Goal: Information Seeking & Learning: Compare options

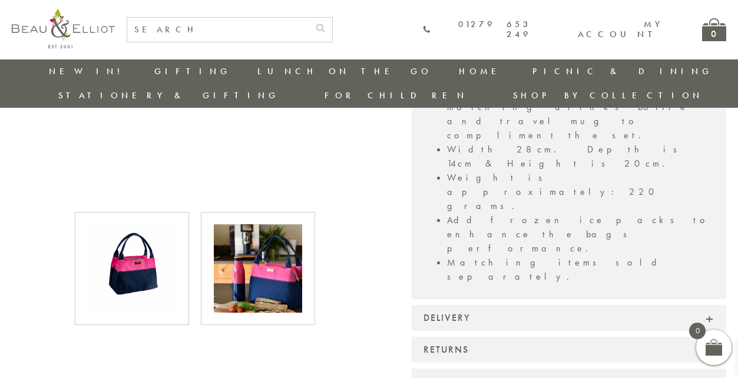
scroll to position [537, 0]
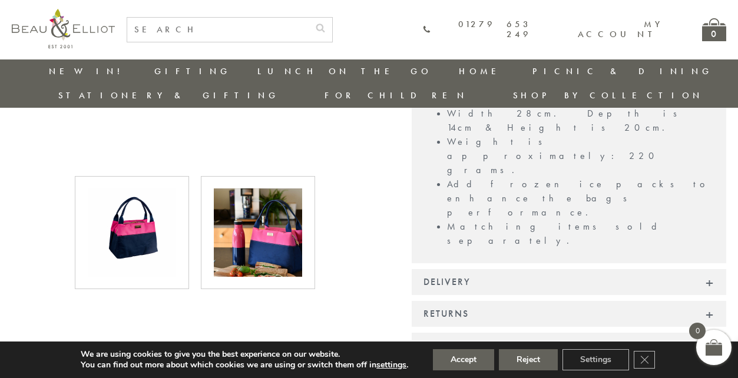
click at [271, 223] on img at bounding box center [258, 233] width 88 height 88
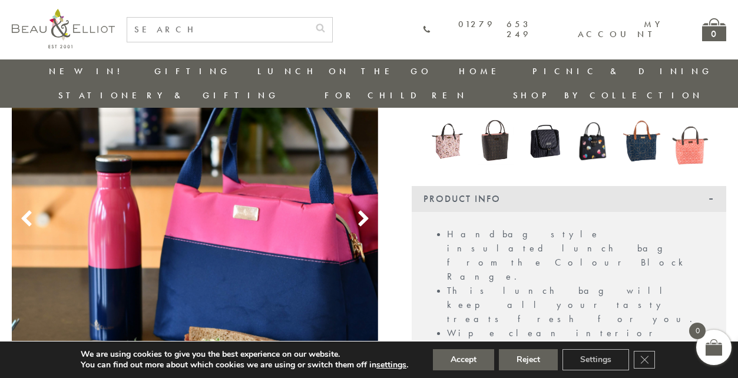
scroll to position [217, 0]
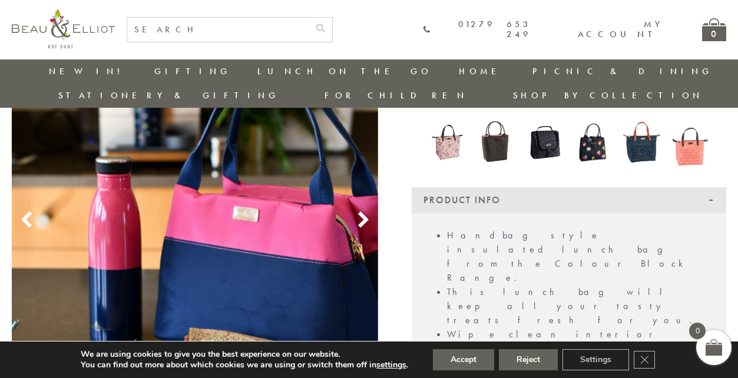
click at [362, 212] on icon at bounding box center [364, 221] width 18 height 18
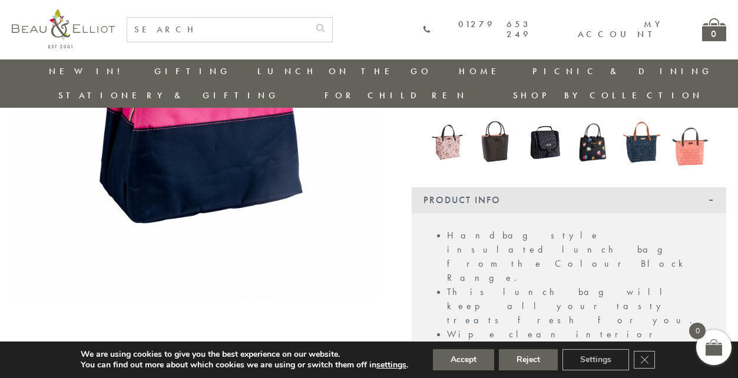
click at [365, 212] on icon at bounding box center [364, 221] width 18 height 18
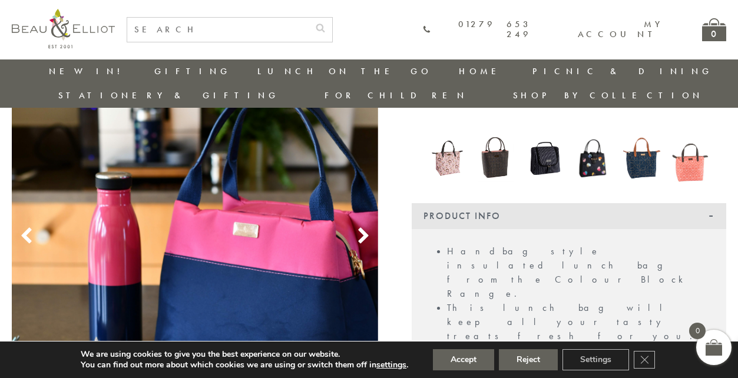
scroll to position [197, 0]
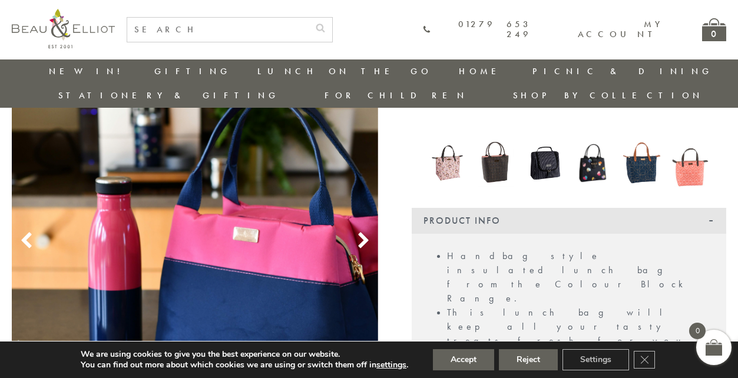
click at [359, 232] on icon at bounding box center [364, 241] width 18 height 18
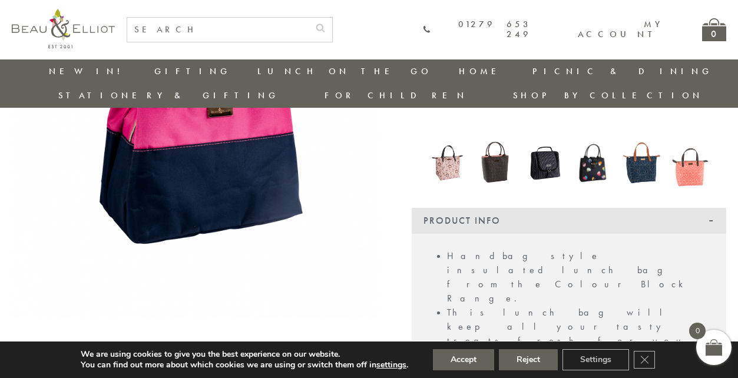
click at [359, 232] on icon at bounding box center [364, 241] width 18 height 18
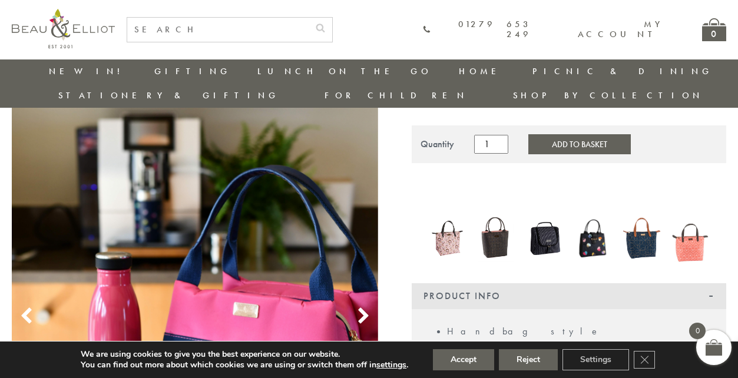
scroll to position [169, 0]
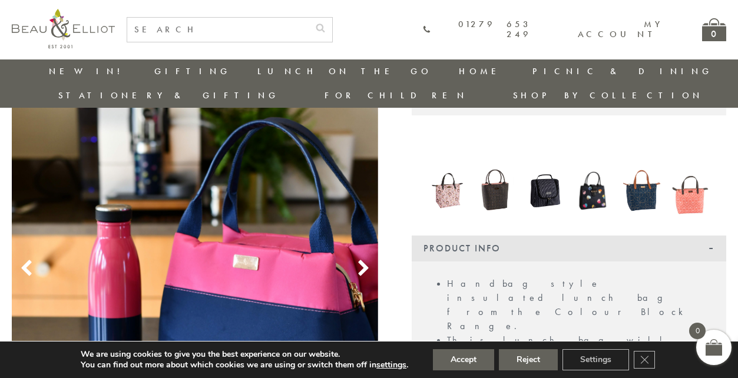
click at [449, 179] on img at bounding box center [448, 191] width 37 height 48
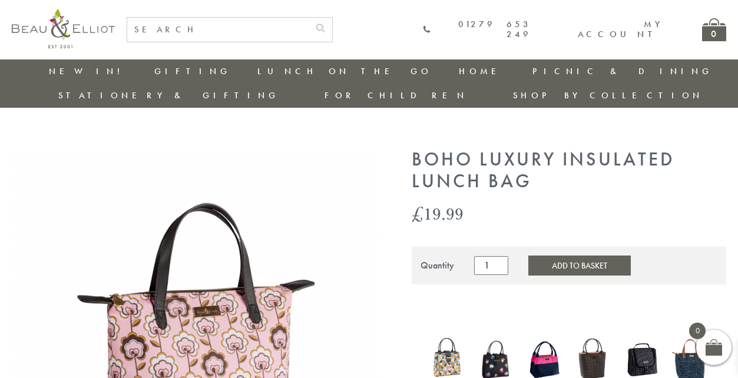
scroll to position [179, 0]
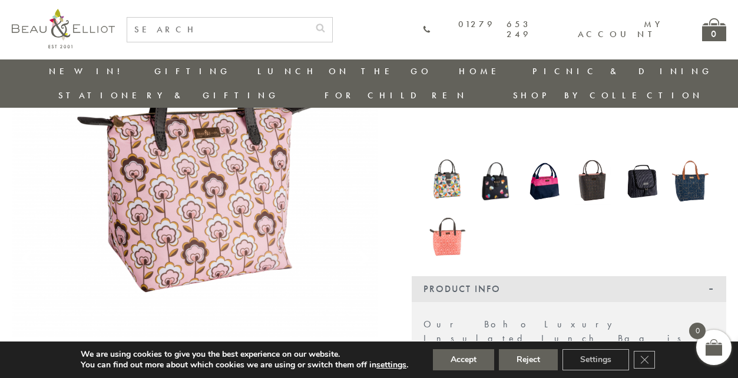
click at [496, 169] on img at bounding box center [496, 182] width 37 height 44
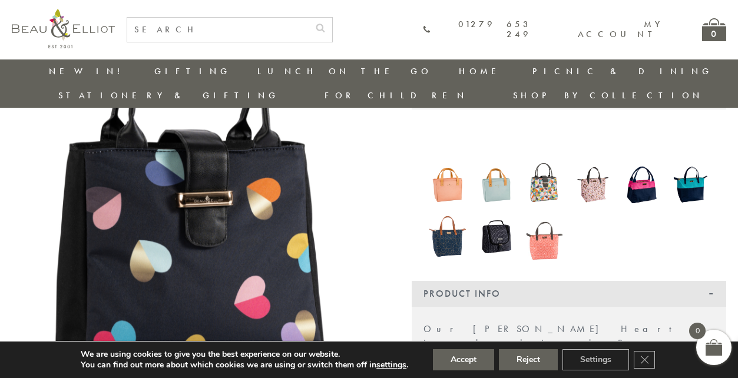
scroll to position [173, 0]
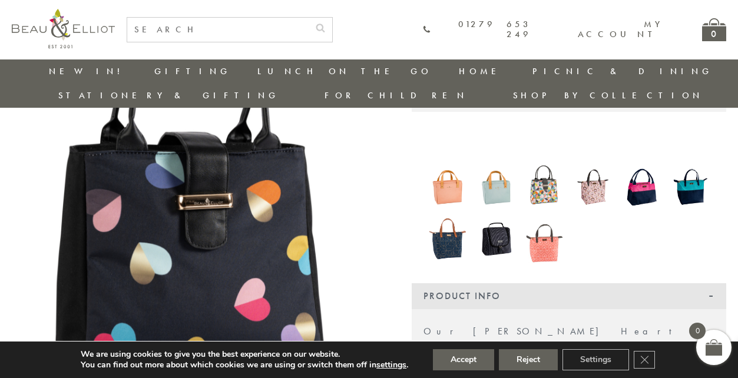
click at [495, 220] on img at bounding box center [496, 239] width 37 height 48
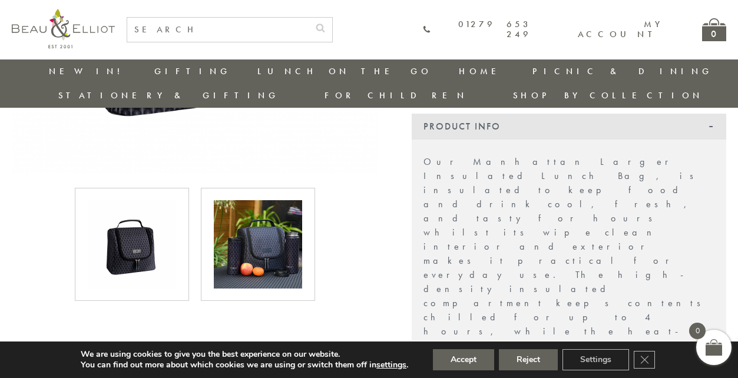
scroll to position [344, 0]
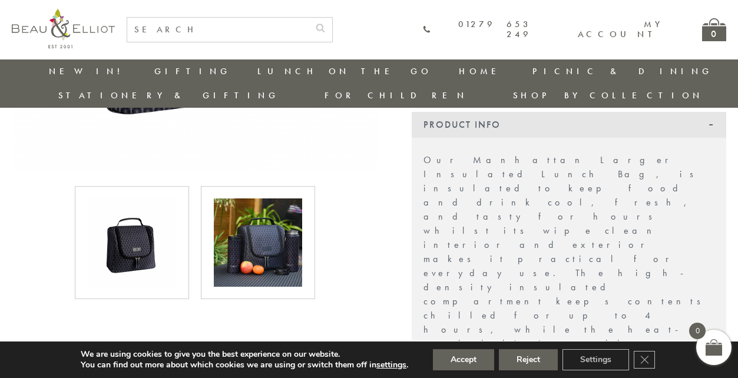
click at [265, 238] on img at bounding box center [258, 243] width 88 height 88
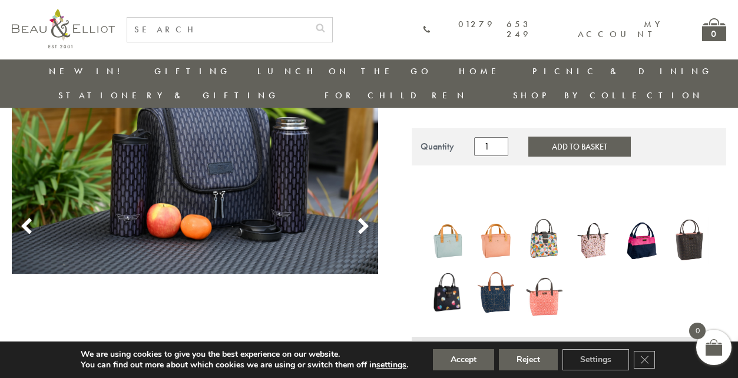
scroll to position [120, 0]
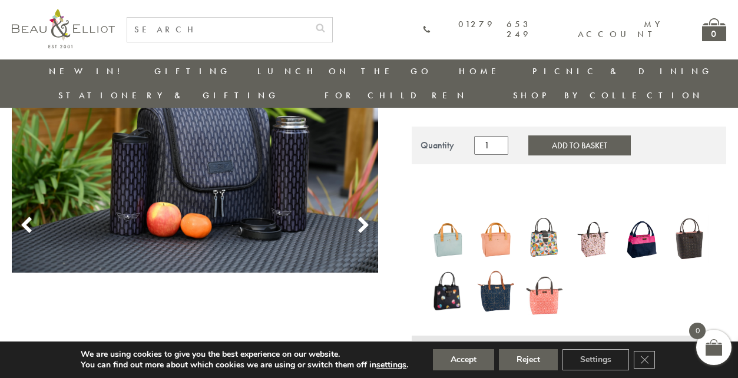
click at [491, 268] on img at bounding box center [496, 291] width 37 height 49
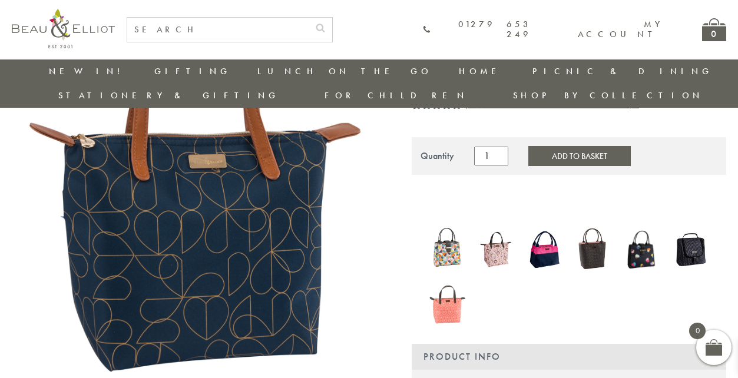
scroll to position [141, 0]
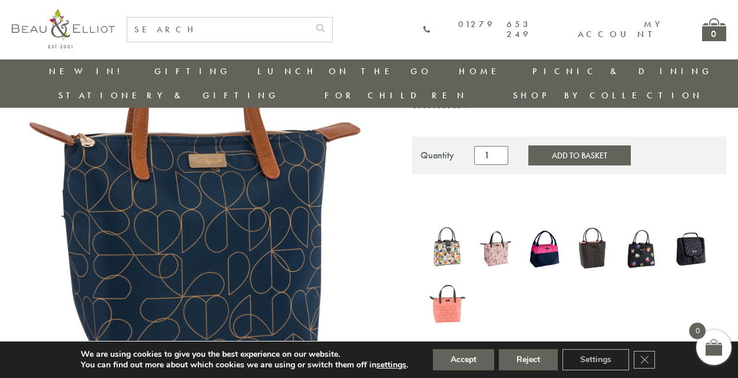
click at [596, 228] on img at bounding box center [593, 249] width 37 height 48
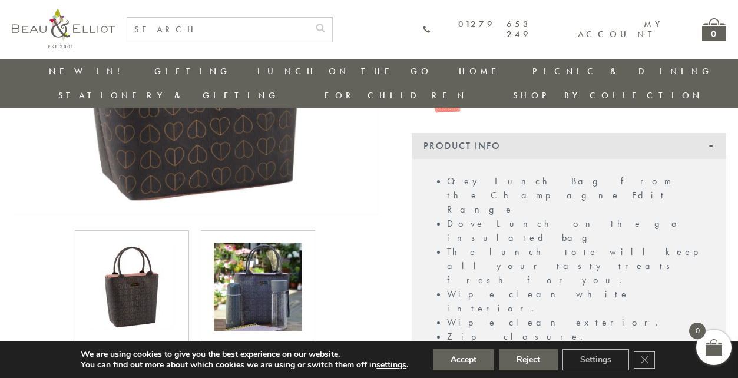
scroll to position [305, 0]
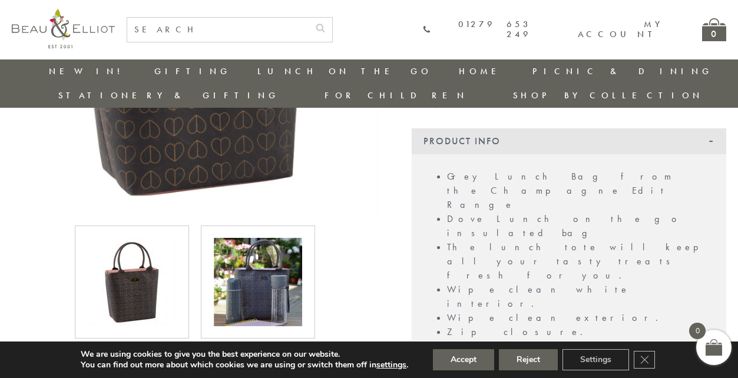
click at [261, 266] on img at bounding box center [258, 282] width 88 height 88
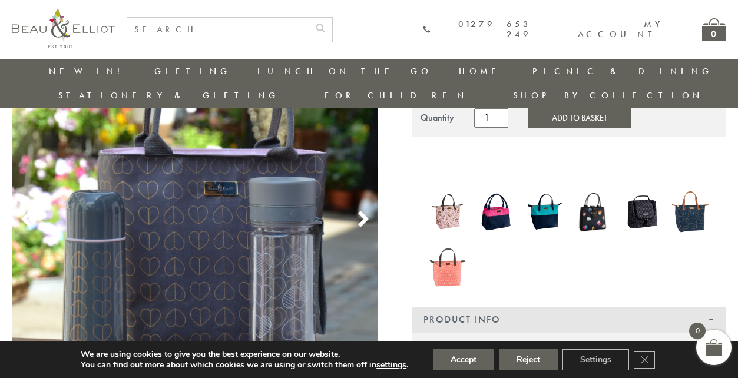
scroll to position [80, 0]
